Goal: Task Accomplishment & Management: Manage account settings

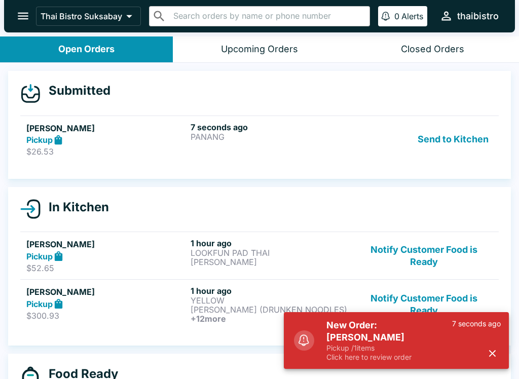
click at [88, 141] on div "Pickup" at bounding box center [106, 140] width 160 height 12
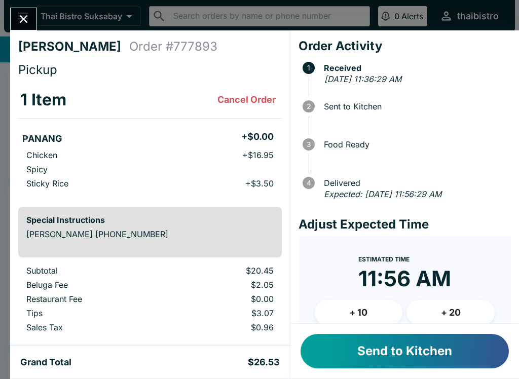
click at [378, 348] on button "Send to Kitchen" at bounding box center [404, 351] width 208 height 34
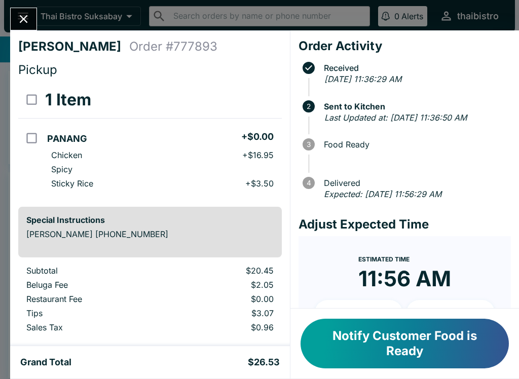
click at [416, 336] on button "Notify Customer Food is Ready" at bounding box center [404, 344] width 208 height 50
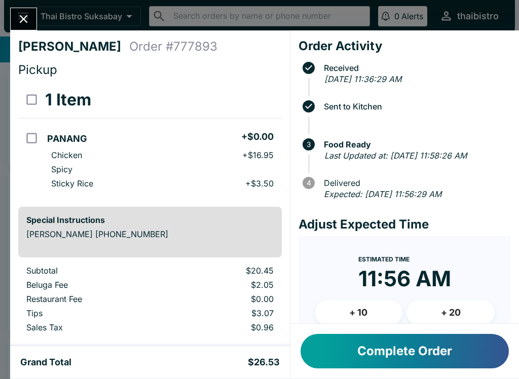
click at [426, 335] on button "Complete Order" at bounding box center [404, 351] width 208 height 34
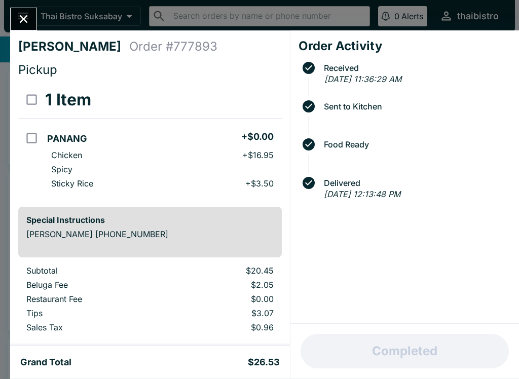
click at [20, 20] on icon "Close" at bounding box center [24, 19] width 14 height 14
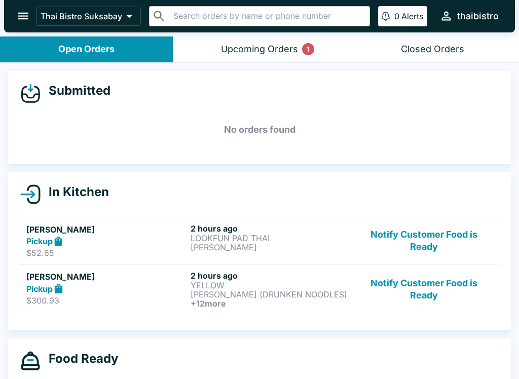
click at [260, 47] on div "Upcoming Orders 1" at bounding box center [259, 50] width 77 height 12
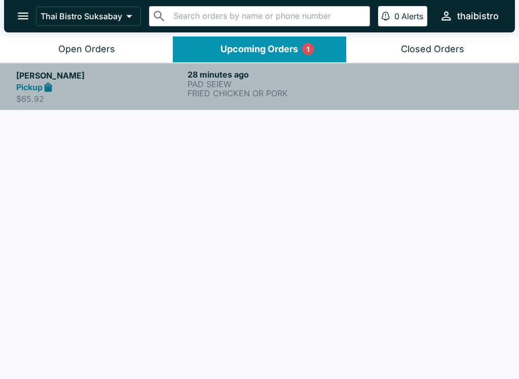
click at [280, 79] on p "PAD SEIEW" at bounding box center [270, 83] width 167 height 9
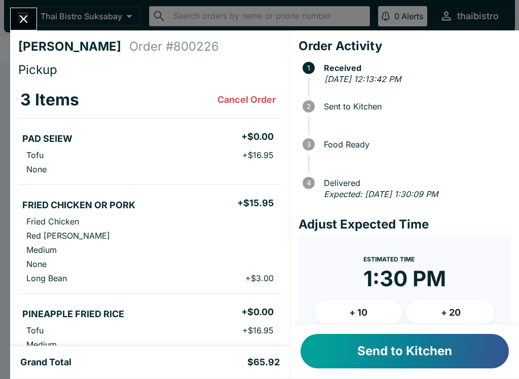
click at [394, 330] on div "Send to Kitchen" at bounding box center [404, 351] width 228 height 55
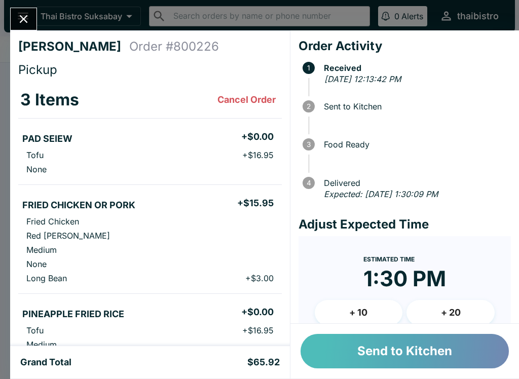
click at [405, 345] on button "Send to Kitchen" at bounding box center [404, 351] width 208 height 34
